Goal: Information Seeking & Learning: Learn about a topic

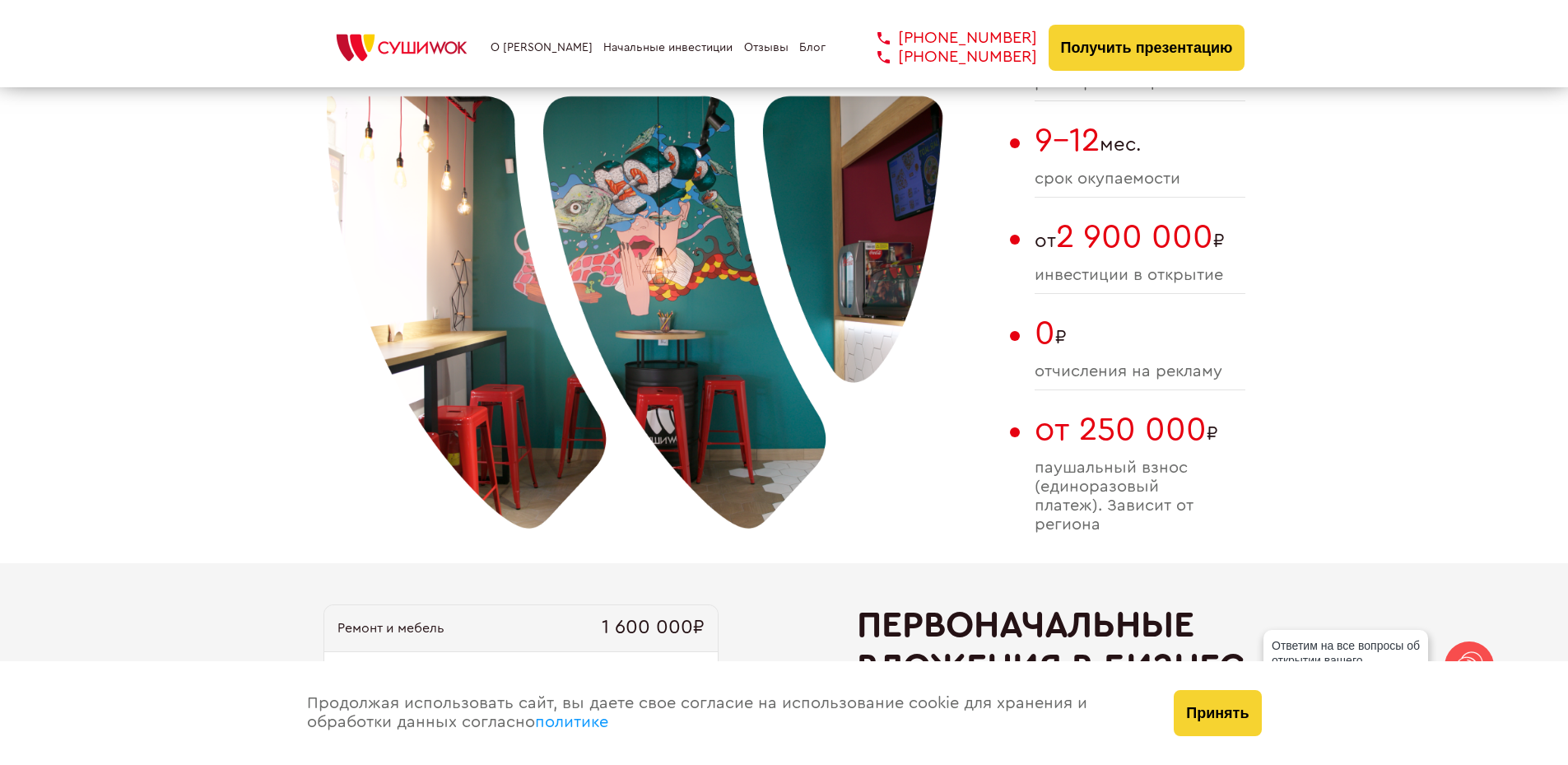
scroll to position [1318, 0]
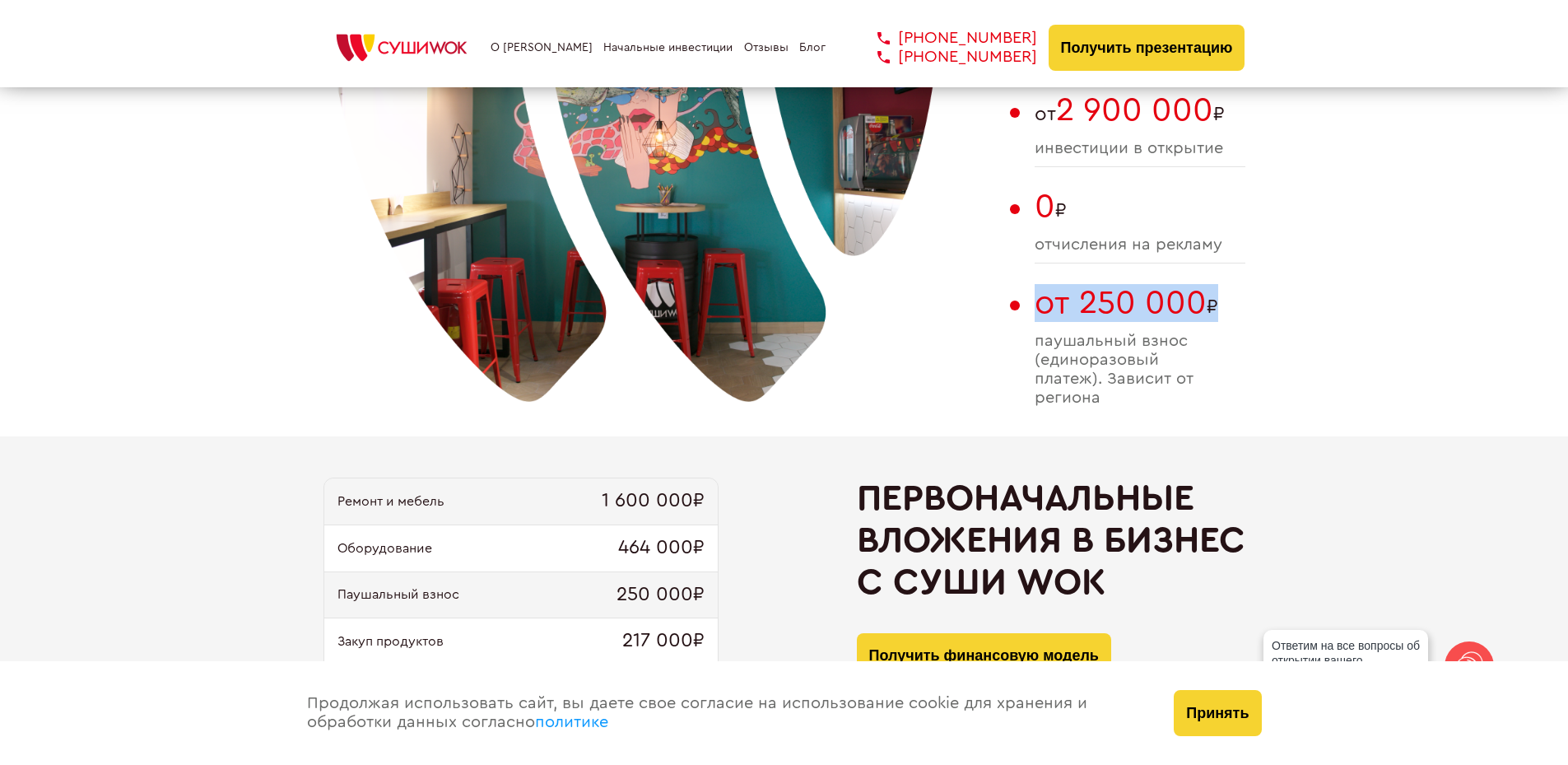
drag, startPoint x: 1036, startPoint y: 306, endPoint x: 1223, endPoint y: 319, distance: 187.5
click at [1217, 306] on span "от 250 000 ₽" at bounding box center [1139, 303] width 210 height 38
drag, startPoint x: 1113, startPoint y: 404, endPoint x: 1085, endPoint y: 387, distance: 32.8
click at [1085, 387] on span "паушальный взнос (единоразовый платеж). Зависит от региона" at bounding box center [1139, 370] width 210 height 76
click at [1091, 351] on span "паушальный взнос (единоразовый платеж). Зависит от региона" at bounding box center [1139, 370] width 210 height 76
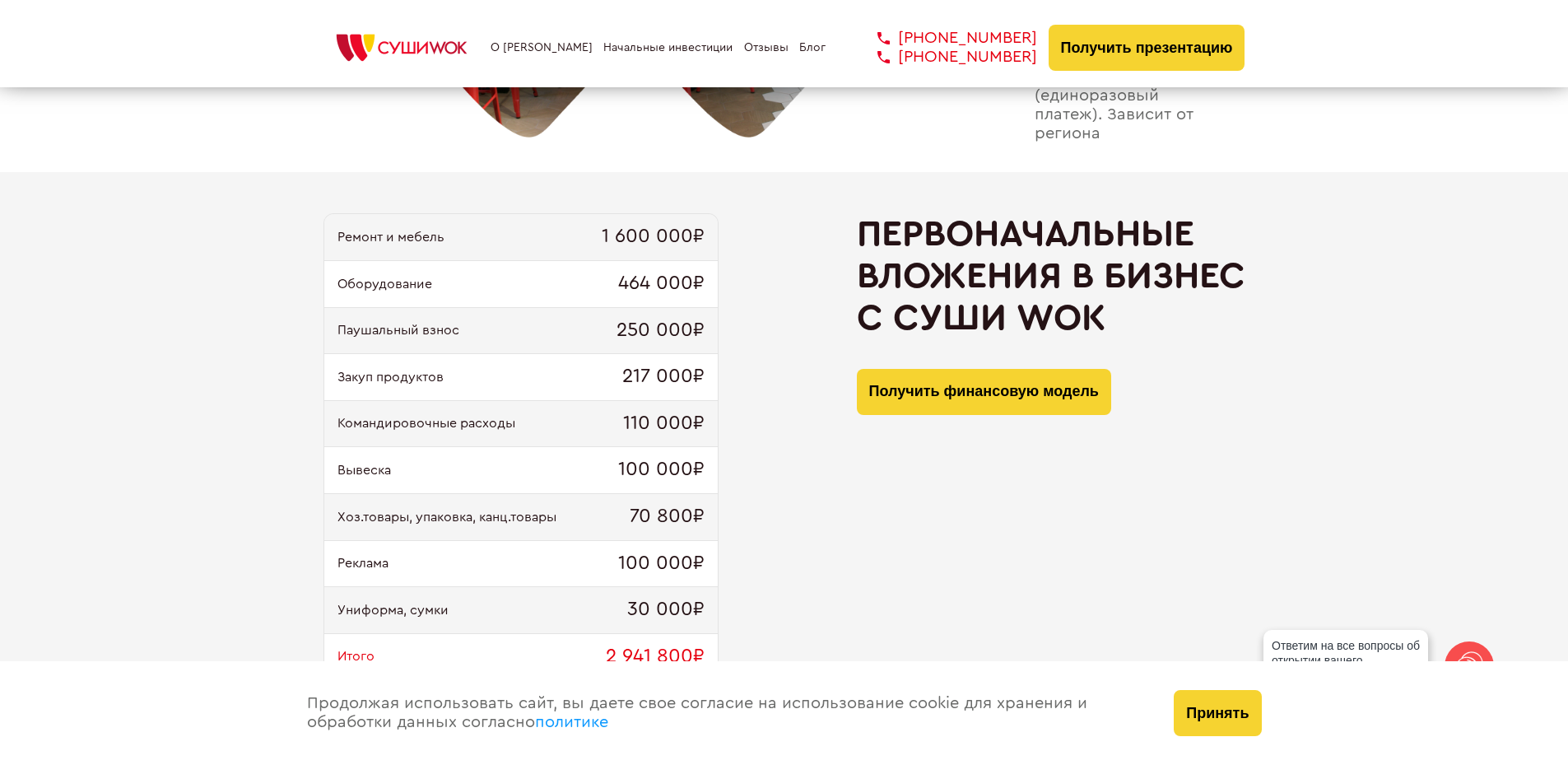
scroll to position [1647, 0]
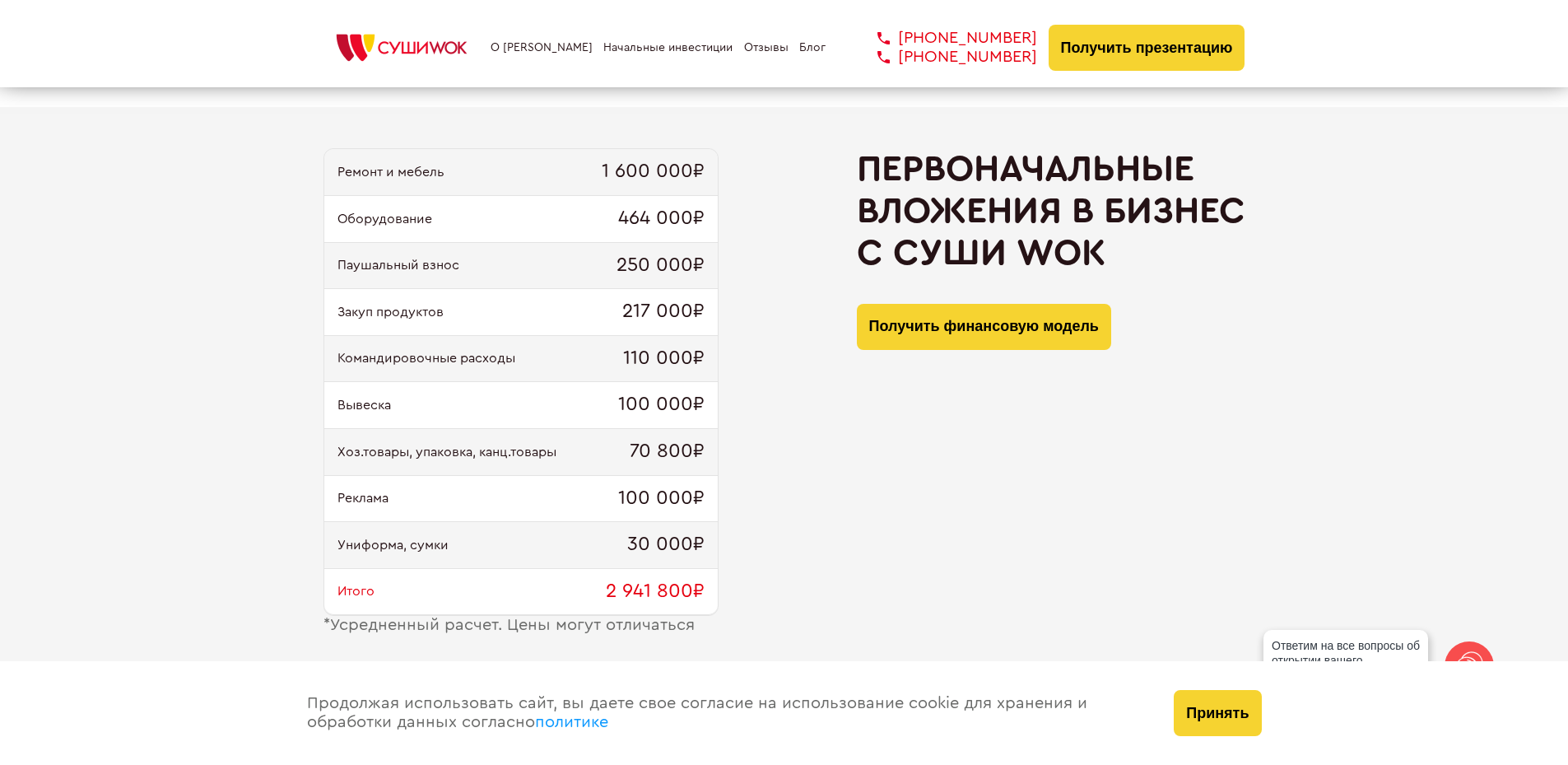
drag, startPoint x: 318, startPoint y: 621, endPoint x: 713, endPoint y: 613, distance: 395.1
click at [713, 613] on div "Ремонт и мебель 1 600 000₽ Оборудование 464 000₽ Паушальный взнос 250 000₽ Заку…" at bounding box center [784, 392] width 1568 height 569
click at [738, 608] on div "Ремонт и мебель 1 600 000₽ Оборудование 464 000₽ Паушальный взнос 250 000₽ Заку…" at bounding box center [784, 391] width 922 height 487
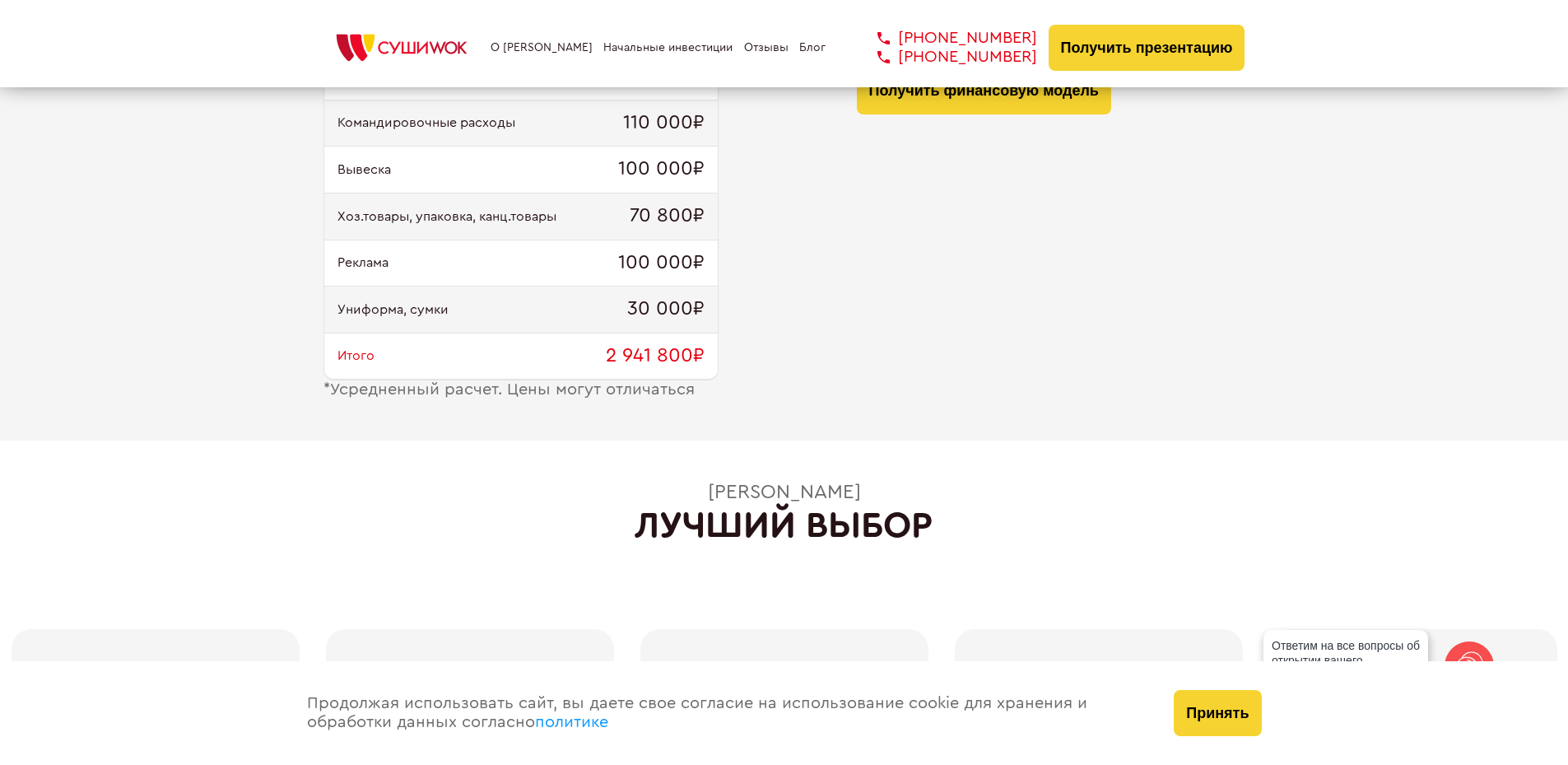
scroll to position [1729, 0]
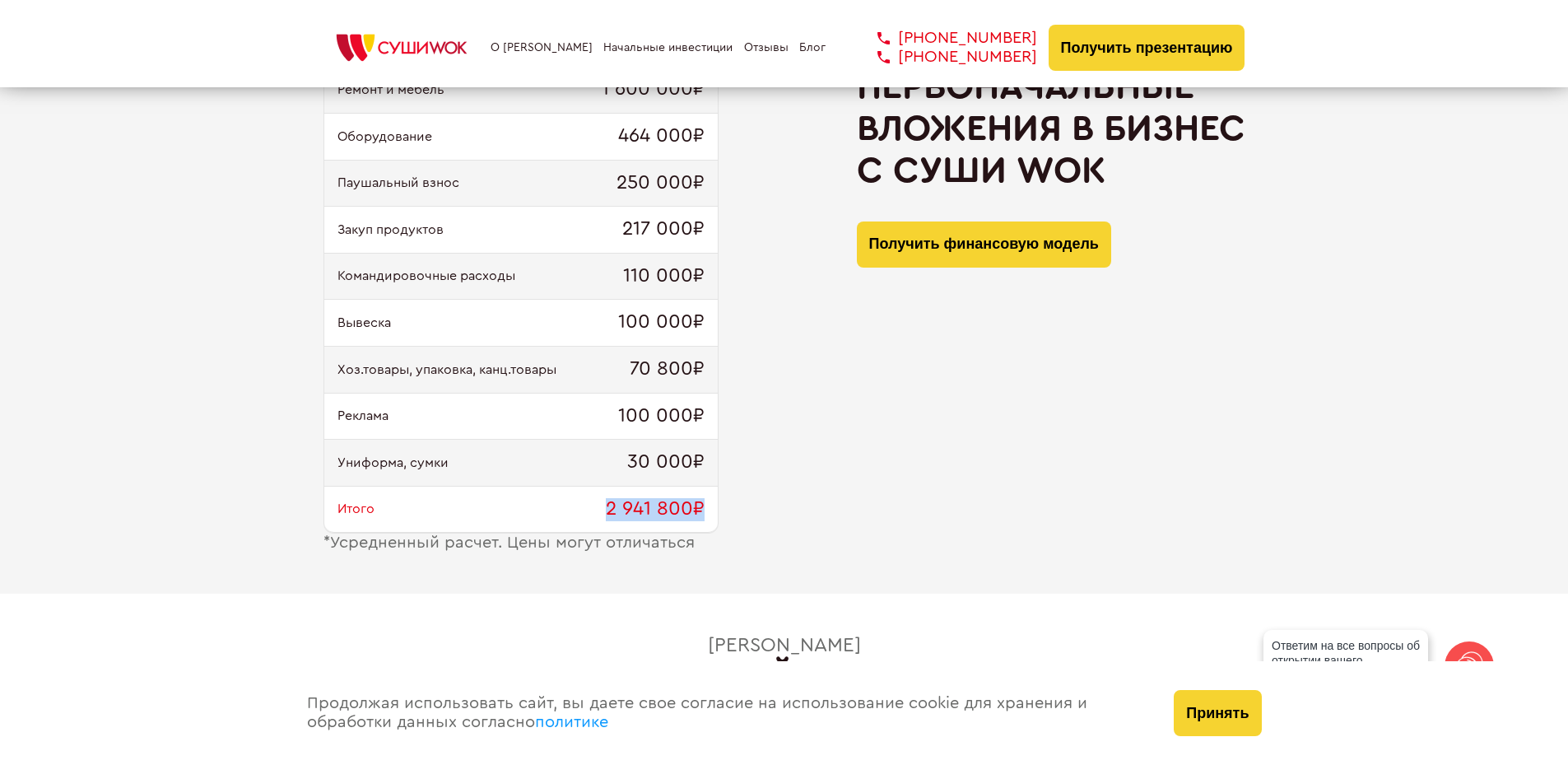
drag, startPoint x: 602, startPoint y: 510, endPoint x: 717, endPoint y: 509, distance: 115.0
click at [717, 509] on div "Ремонт и мебель 1 600 000₽ Оборудование 464 000₽ Паушальный взнос 250 000₽ Заку…" at bounding box center [522, 300] width 395 height 468
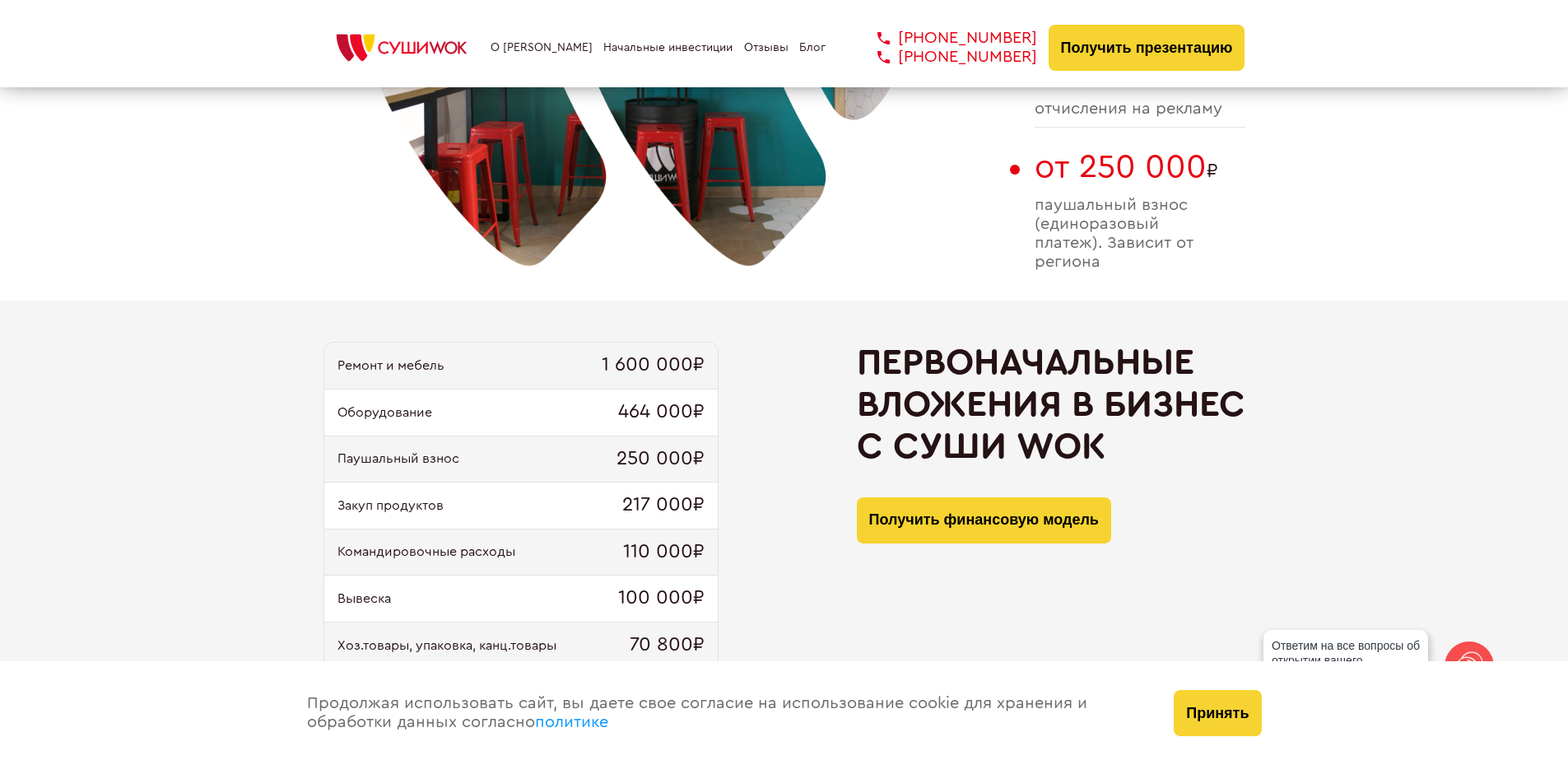
scroll to position [1318, 0]
